Goal: Find specific page/section: Find specific page/section

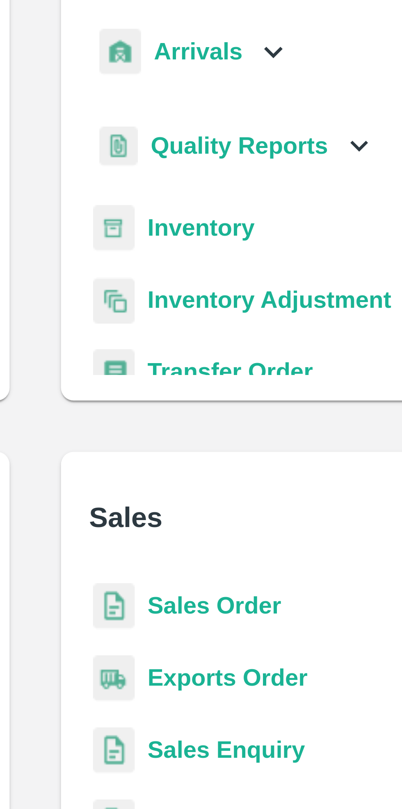
click at [258, 91] on icon at bounding box center [261, 93] width 9 height 9
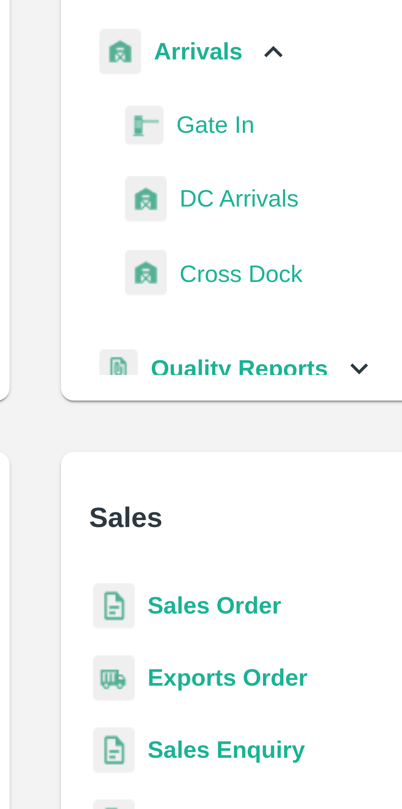
click at [255, 132] on span "DC Arrivals" at bounding box center [253, 131] width 30 height 9
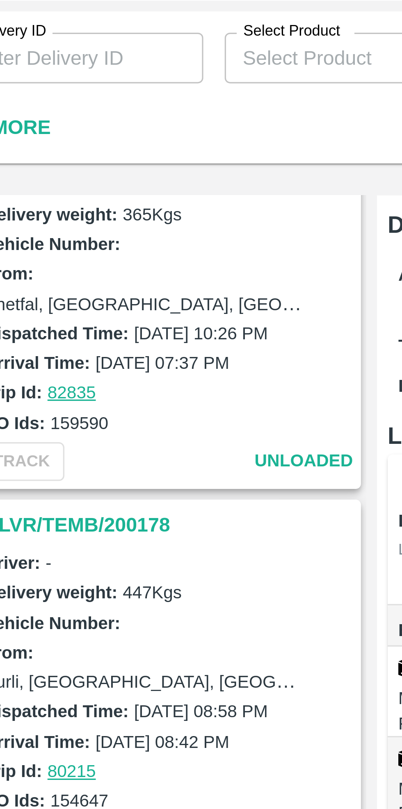
scroll to position [1073, 0]
